Goal: Contribute content: Add original content to the website for others to see

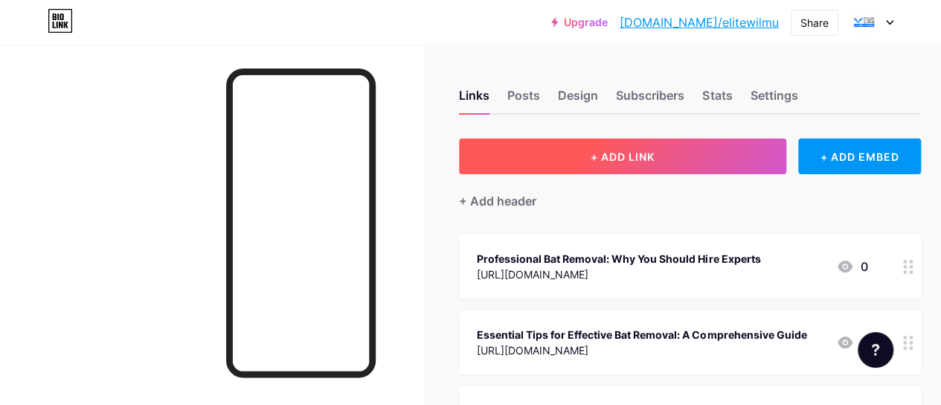
click at [668, 157] on button "+ ADD LINK" at bounding box center [622, 156] width 327 height 36
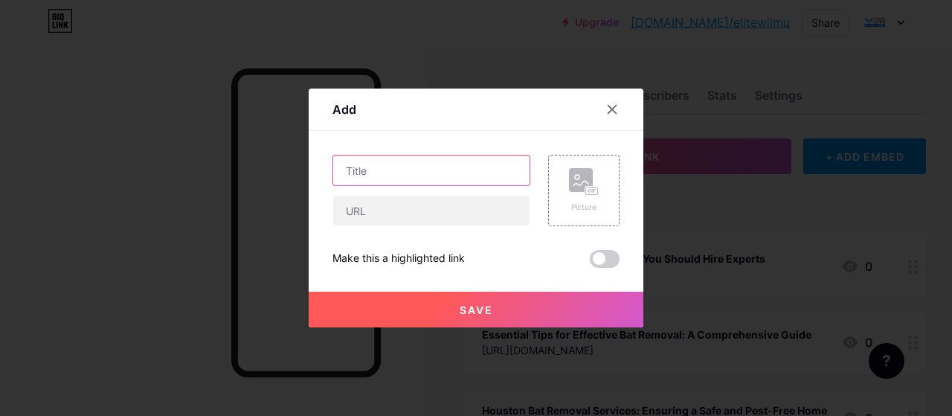
click at [381, 175] on input "text" at bounding box center [431, 170] width 196 height 30
paste input "Why Bat Guano in Your Attic is More than a Mess"
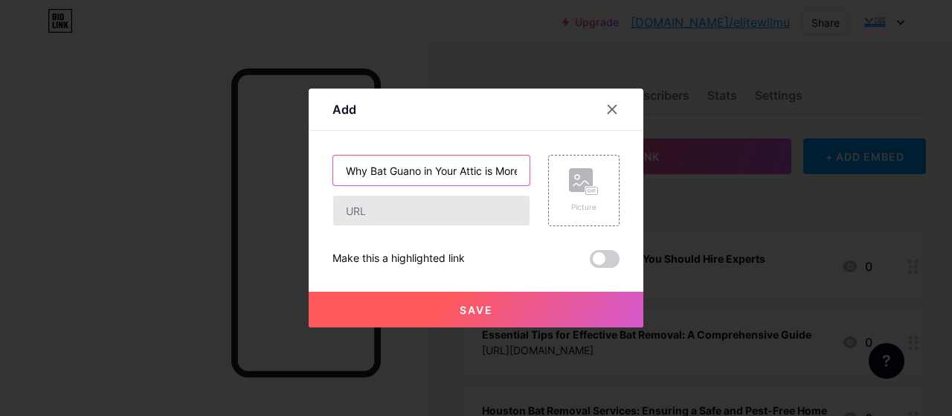
scroll to position [0, 68]
type input "Why Bat Guano in Your Attic is More than a Mess"
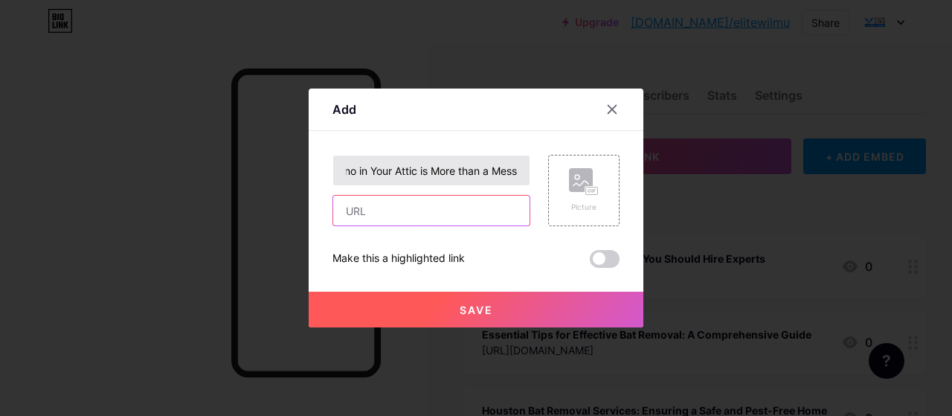
drag, startPoint x: 371, startPoint y: 207, endPoint x: 347, endPoint y: 158, distance: 54.2
click at [371, 207] on input "text" at bounding box center [431, 211] width 196 height 30
paste input "[URL][DOMAIN_NAME]"
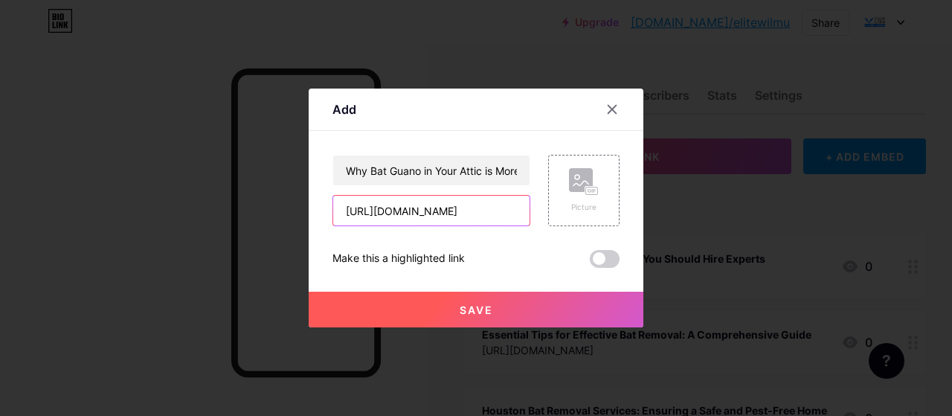
type input "[URL][DOMAIN_NAME]"
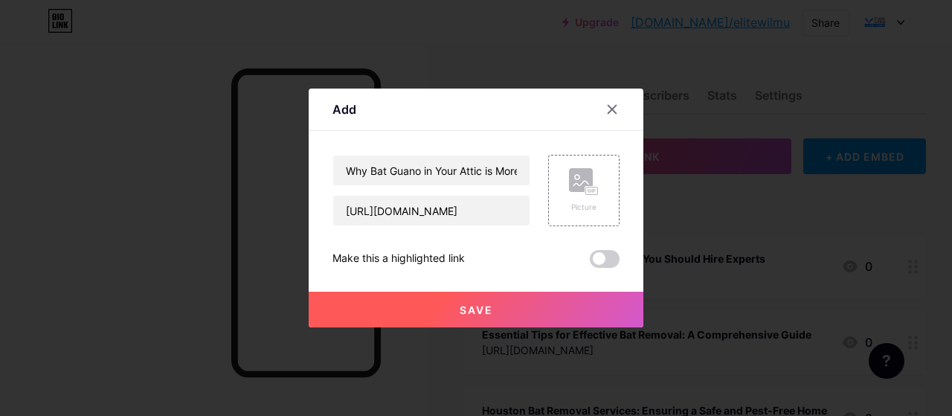
click at [594, 251] on span at bounding box center [605, 259] width 30 height 18
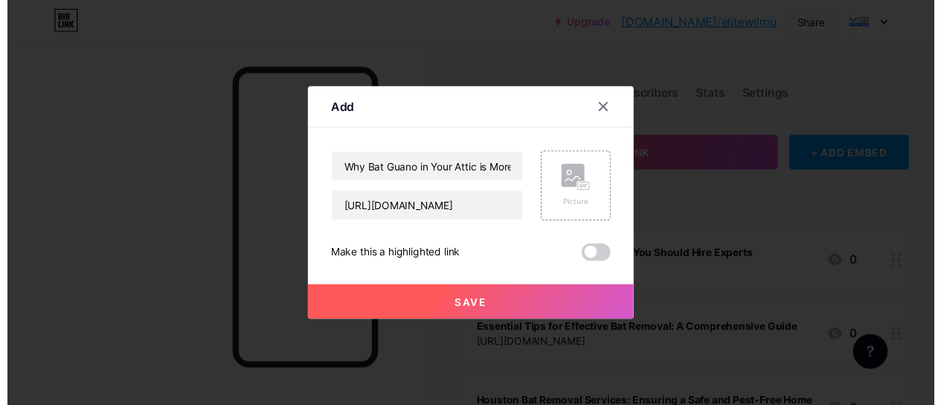
scroll to position [0, 0]
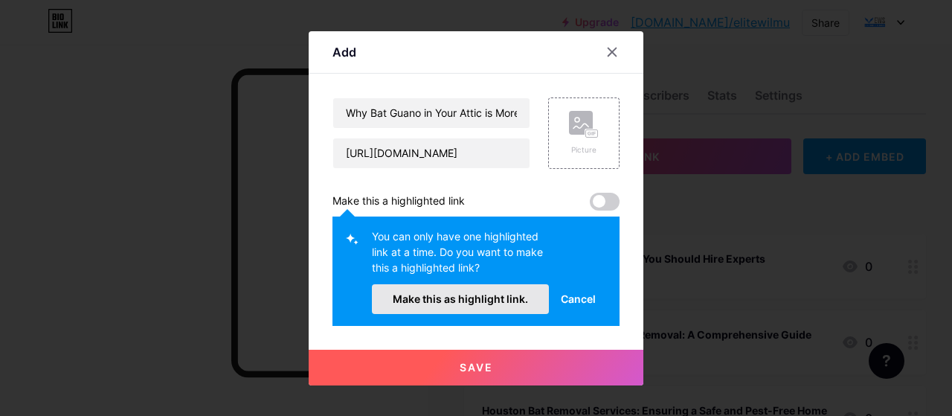
click at [521, 305] on button "Make this as highlight link." at bounding box center [460, 299] width 177 height 30
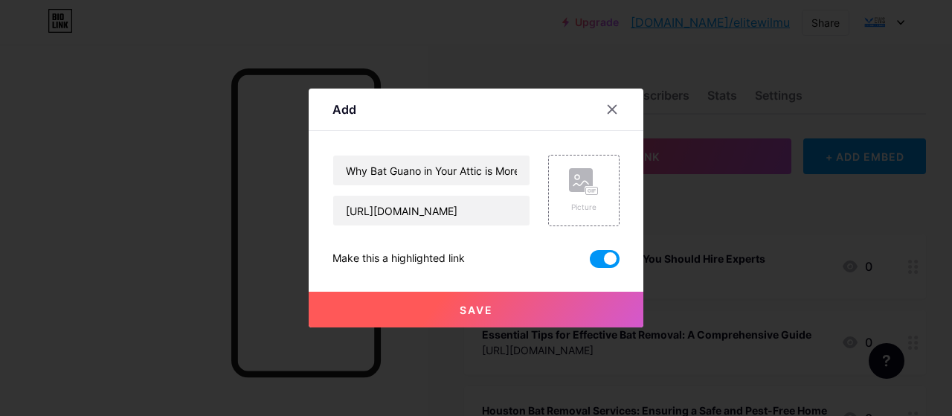
click at [506, 304] on button "Save" at bounding box center [476, 310] width 335 height 36
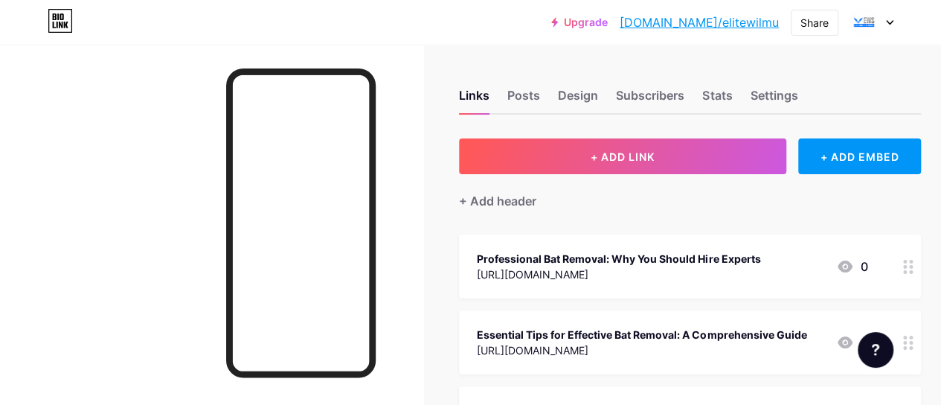
click at [742, 26] on link "[DOMAIN_NAME]/elitewilmu" at bounding box center [699, 22] width 159 height 18
